Goal: Transaction & Acquisition: Register for event/course

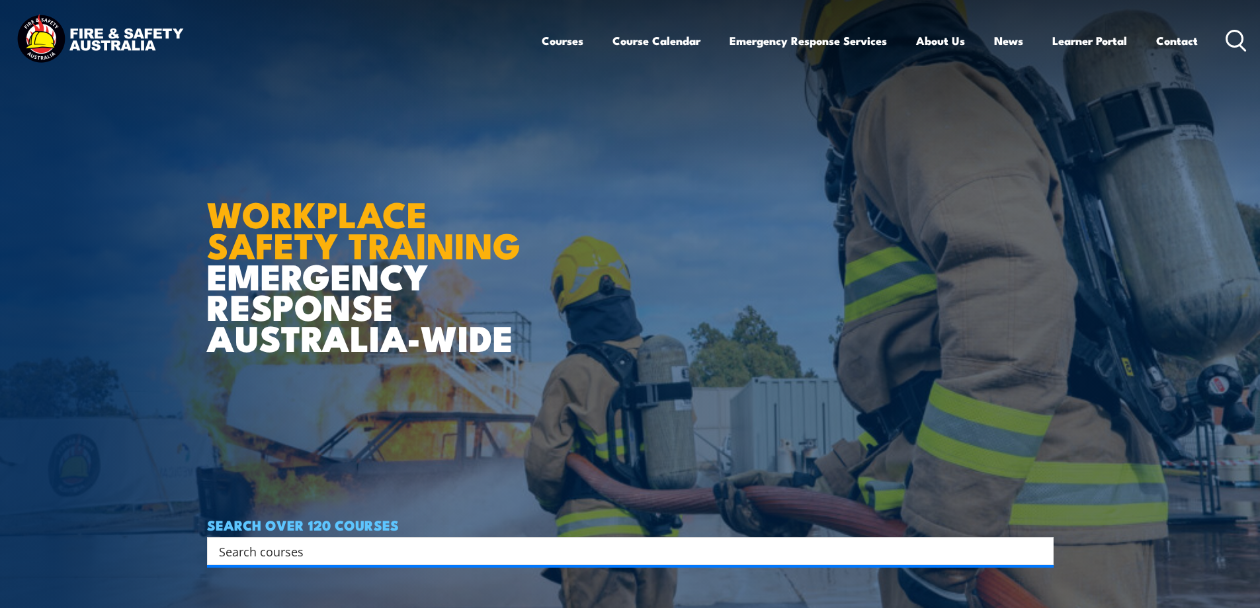
click at [264, 551] on input "Search input" at bounding box center [621, 551] width 805 height 20
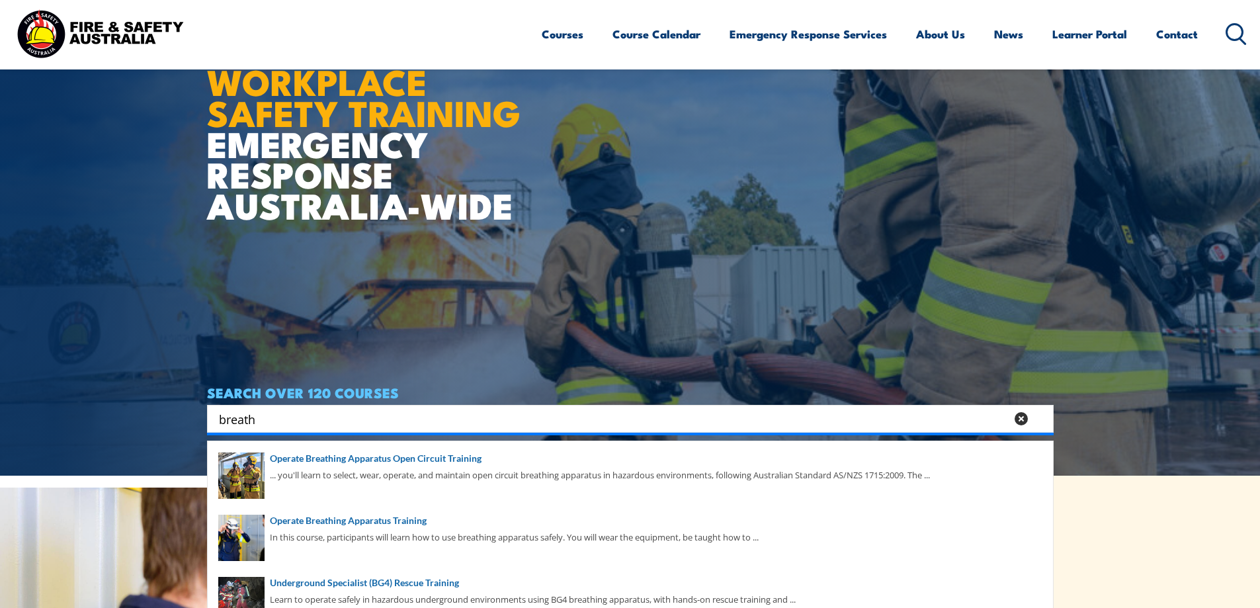
scroll to position [198, 0]
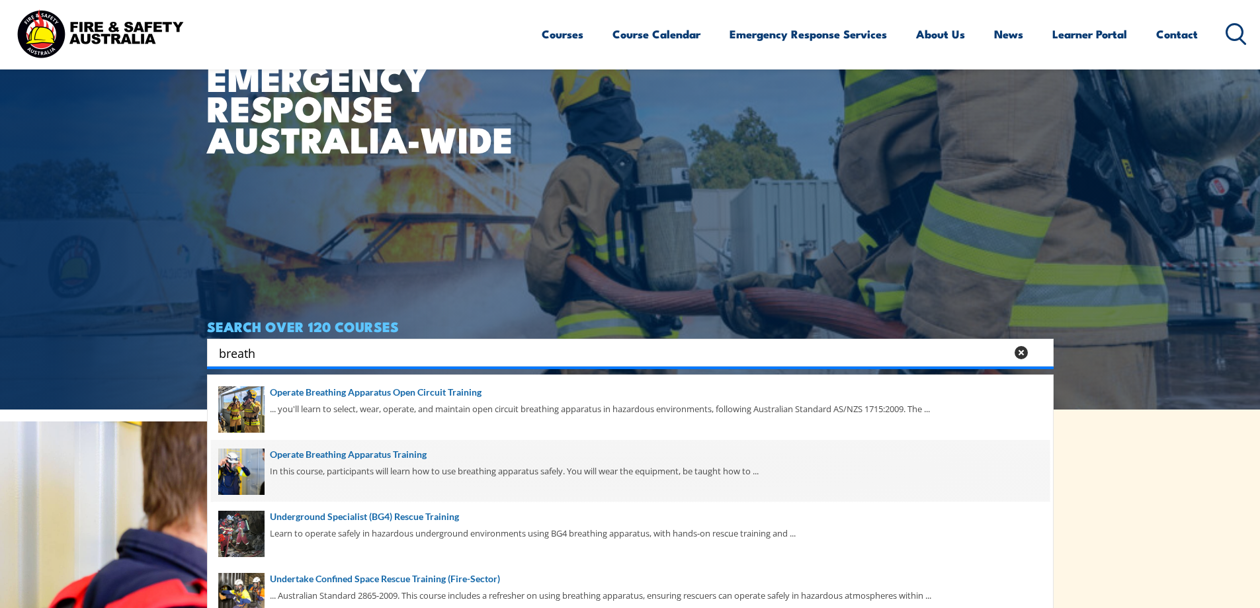
type input "breath"
click at [360, 470] on span at bounding box center [630, 471] width 838 height 62
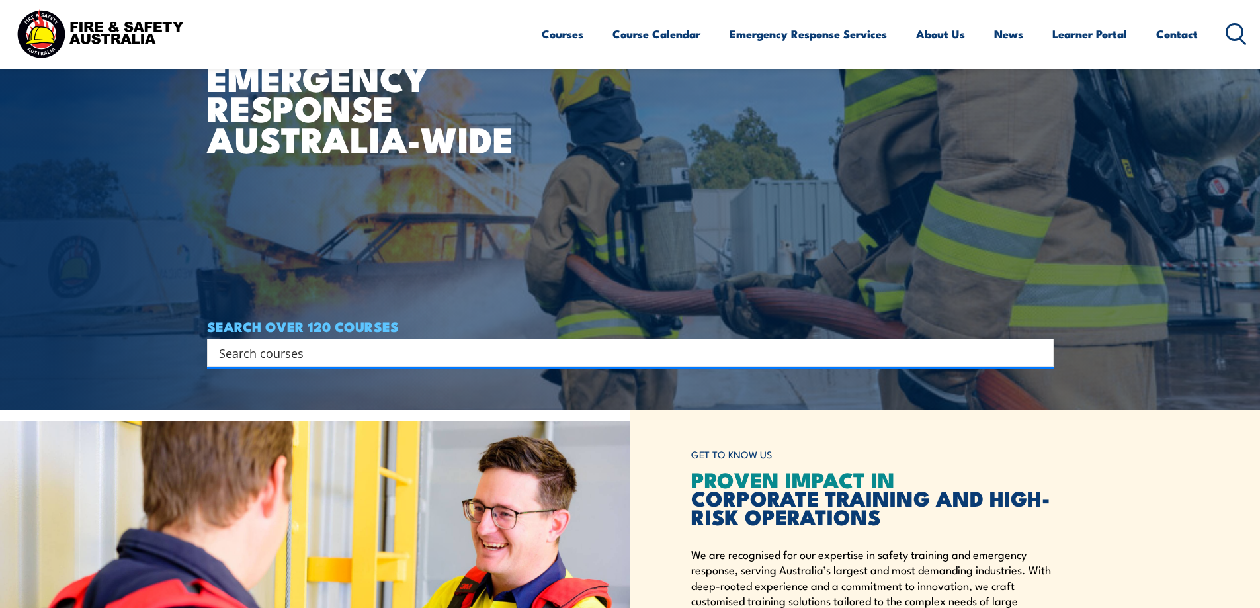
click at [301, 356] on input "Search input" at bounding box center [621, 353] width 805 height 20
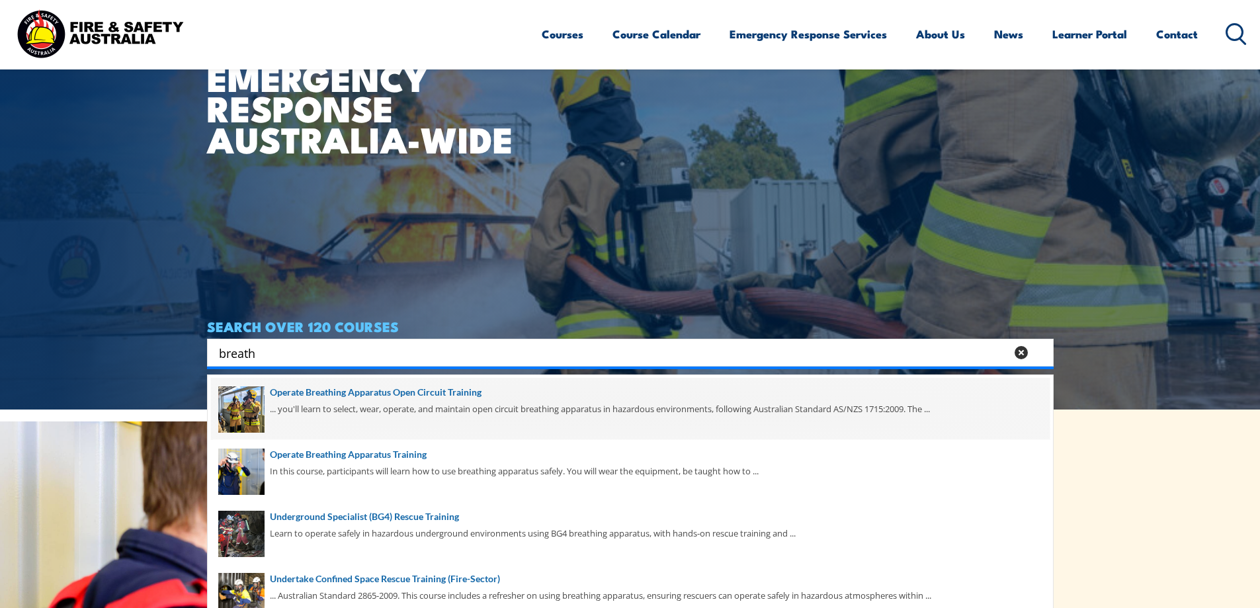
type input "breath"
click at [311, 418] on span at bounding box center [630, 409] width 838 height 62
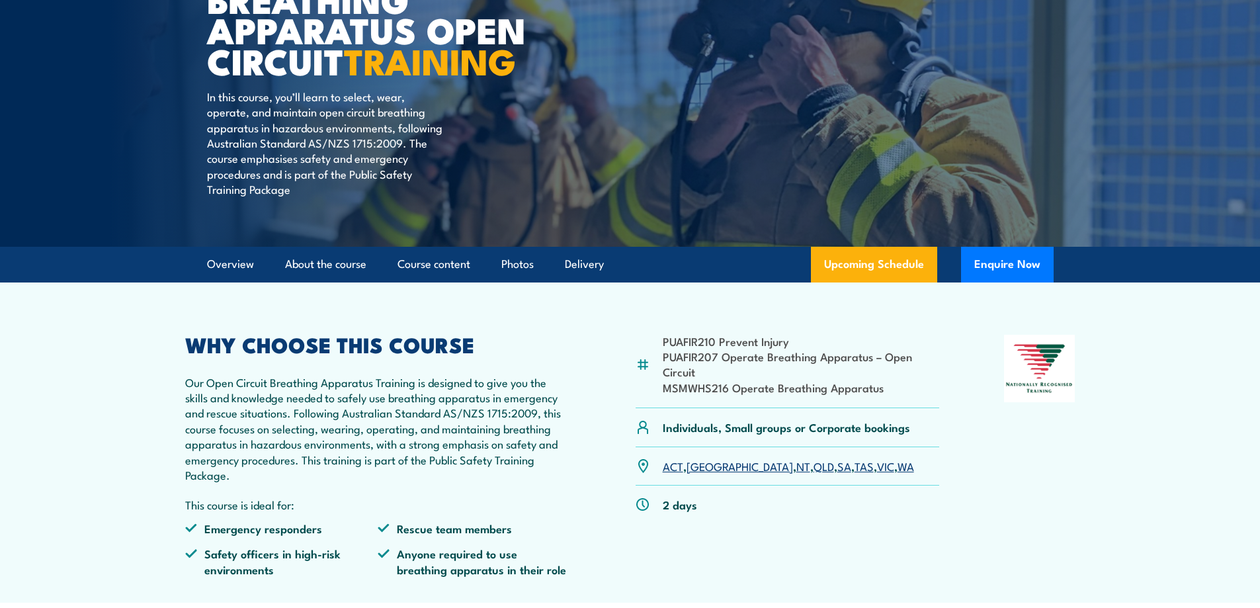
scroll to position [198, 0]
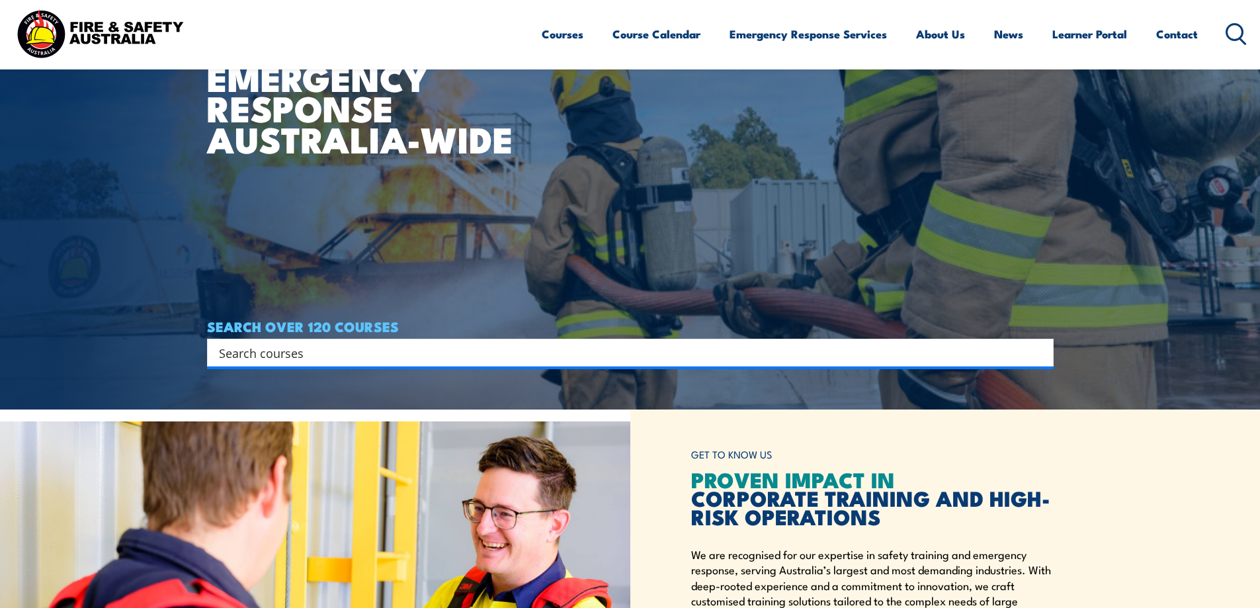
click at [321, 351] on input "Search input" at bounding box center [621, 353] width 805 height 20
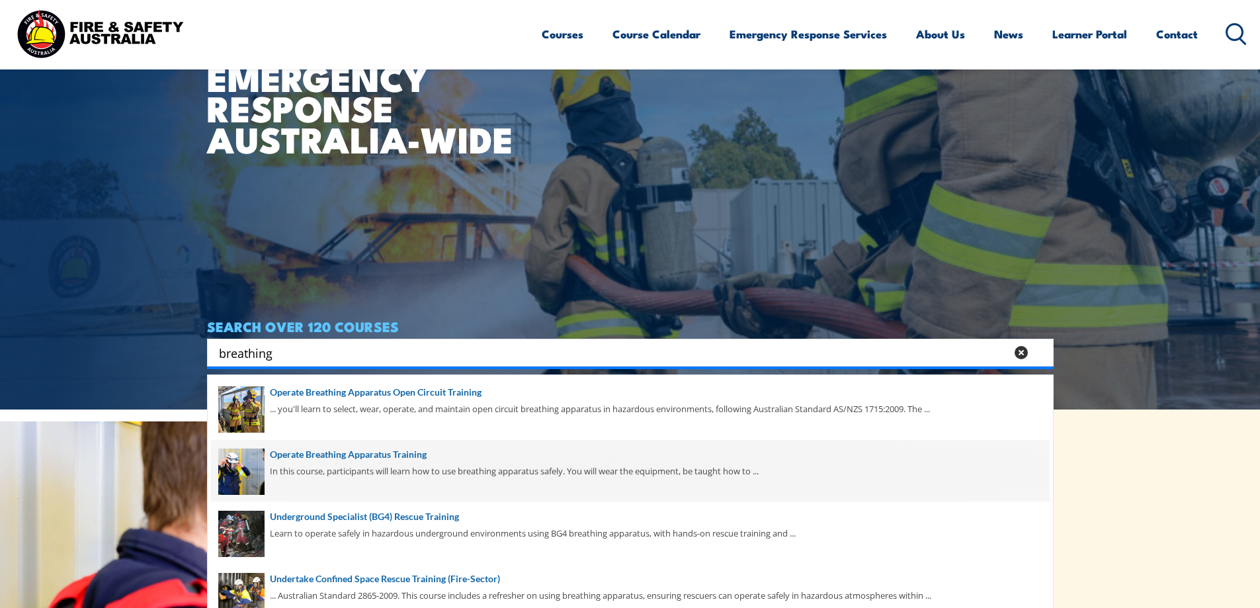
type input "breathing"
click at [353, 472] on span at bounding box center [630, 471] width 838 height 62
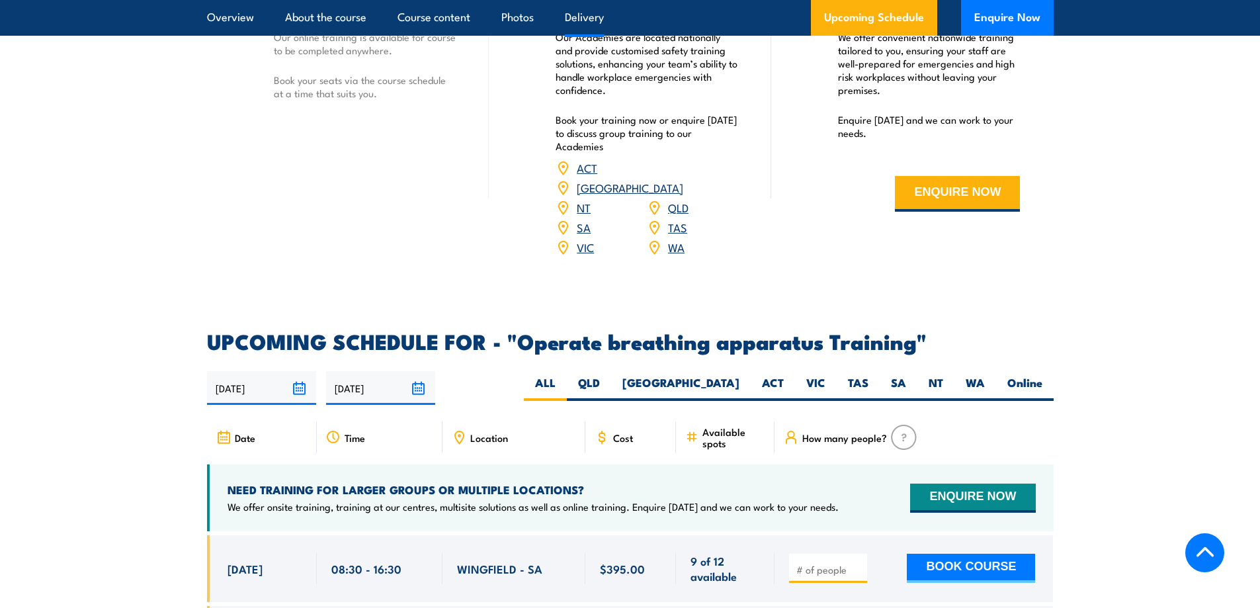
scroll to position [1918, 0]
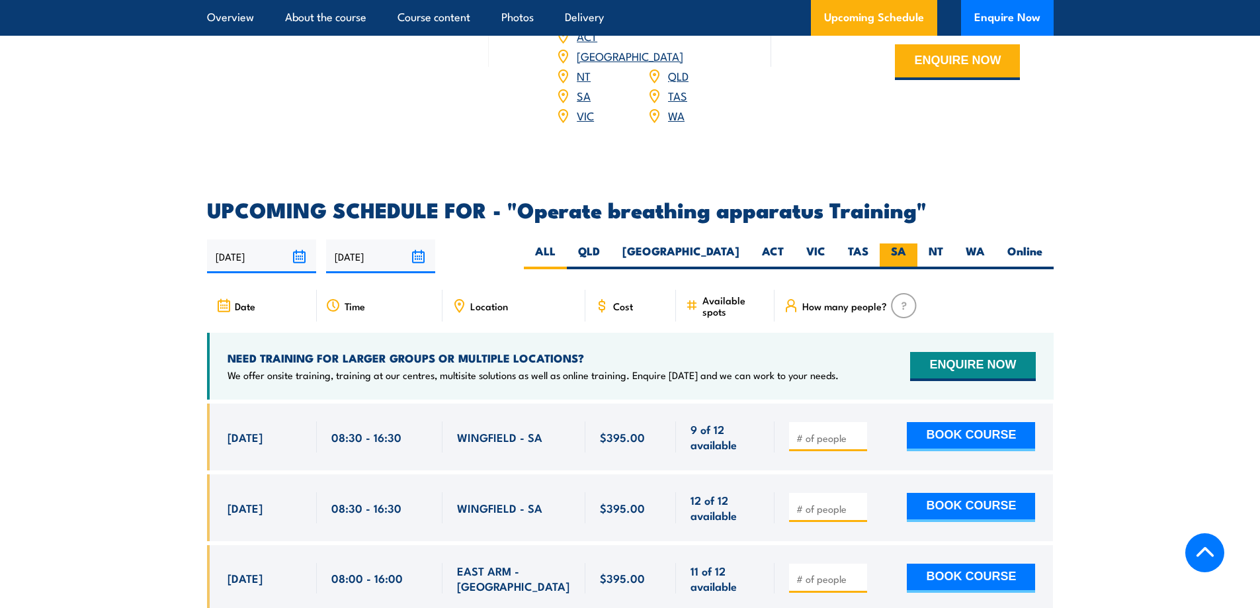
click at [889, 248] on label "SA" at bounding box center [898, 256] width 38 height 26
click at [906, 248] on input "SA" at bounding box center [910, 247] width 9 height 9
radio input "true"
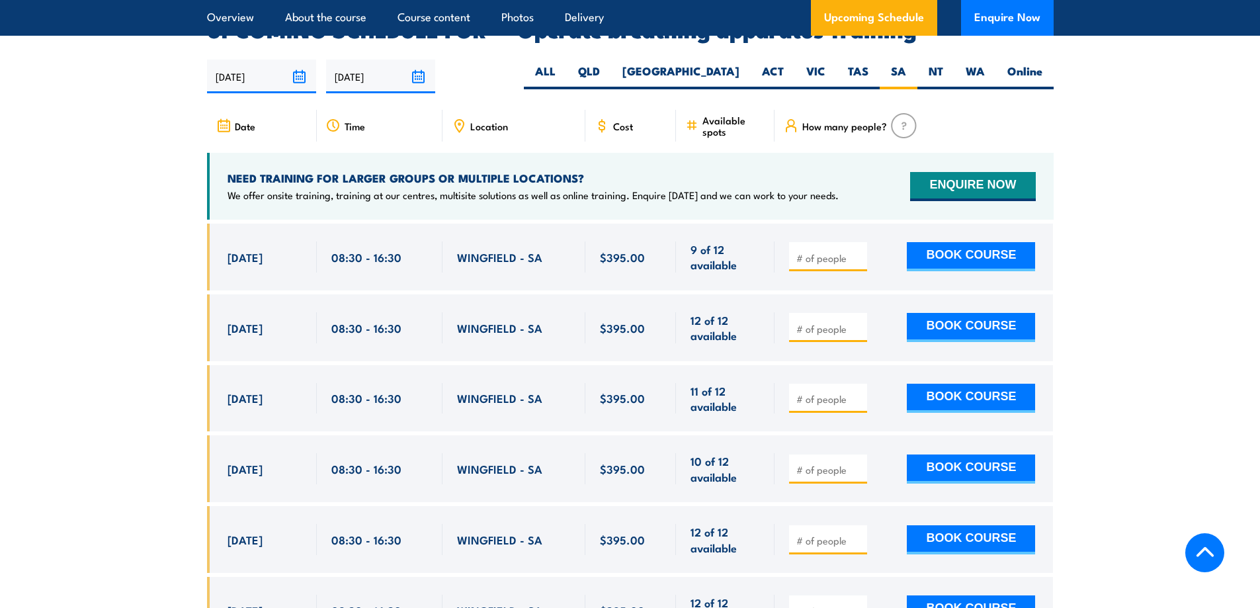
scroll to position [2111, 0]
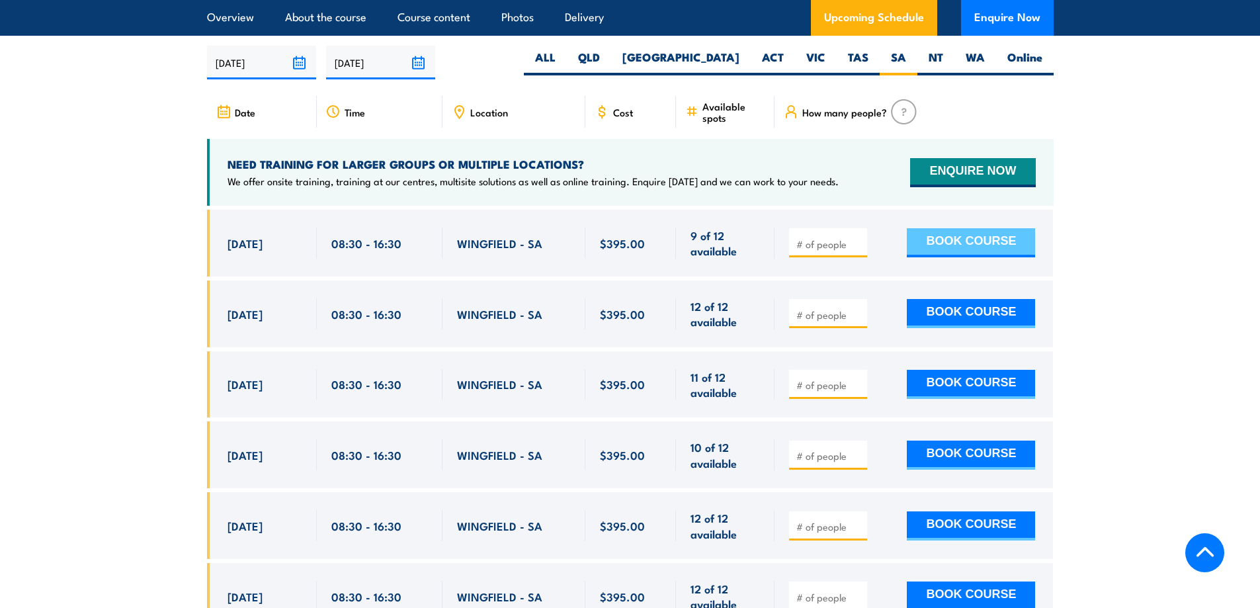
click at [982, 235] on button "BOOK COURSE" at bounding box center [971, 242] width 128 height 29
type input "1"
click at [938, 232] on button "BOOK COURSE" at bounding box center [971, 242] width 128 height 29
